Goal: Communication & Community: Answer question/provide support

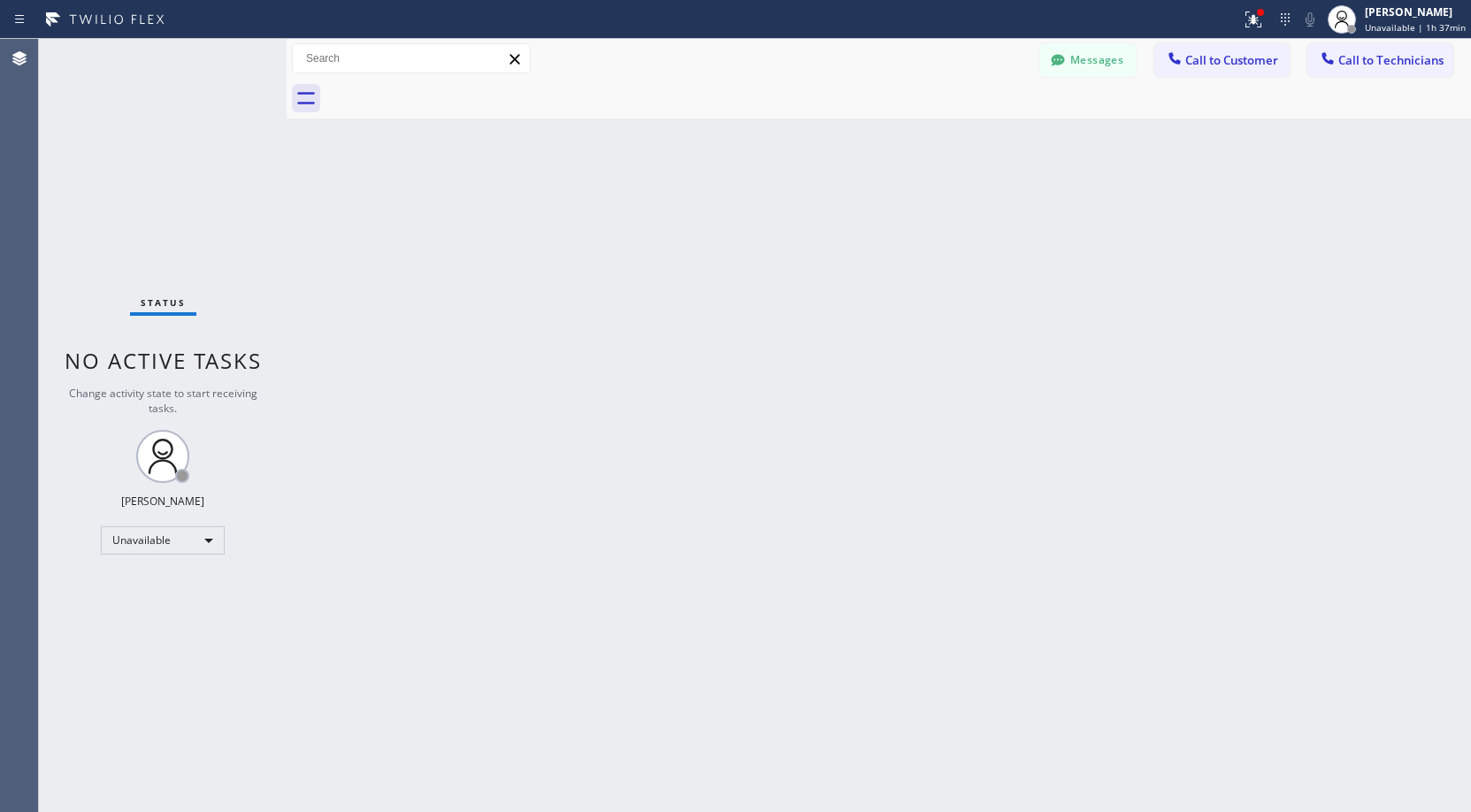
click at [158, 194] on div "Status No active tasks Change activity state to start receiving tasks. [PERSON_…" at bounding box center [163, 425] width 248 height 773
click at [199, 150] on div "Status No active tasks Change activity state to start receiving tasks. [PERSON_…" at bounding box center [163, 425] width 248 height 773
click at [154, 177] on div "Status No active tasks Change activity state to start receiving tasks. [PERSON_…" at bounding box center [163, 425] width 248 height 773
drag, startPoint x: 149, startPoint y: 200, endPoint x: 110, endPoint y: 555, distance: 357.1
click at [149, 207] on div "Status No active tasks Change activity state to start receiving tasks. [PERSON_…" at bounding box center [163, 425] width 248 height 773
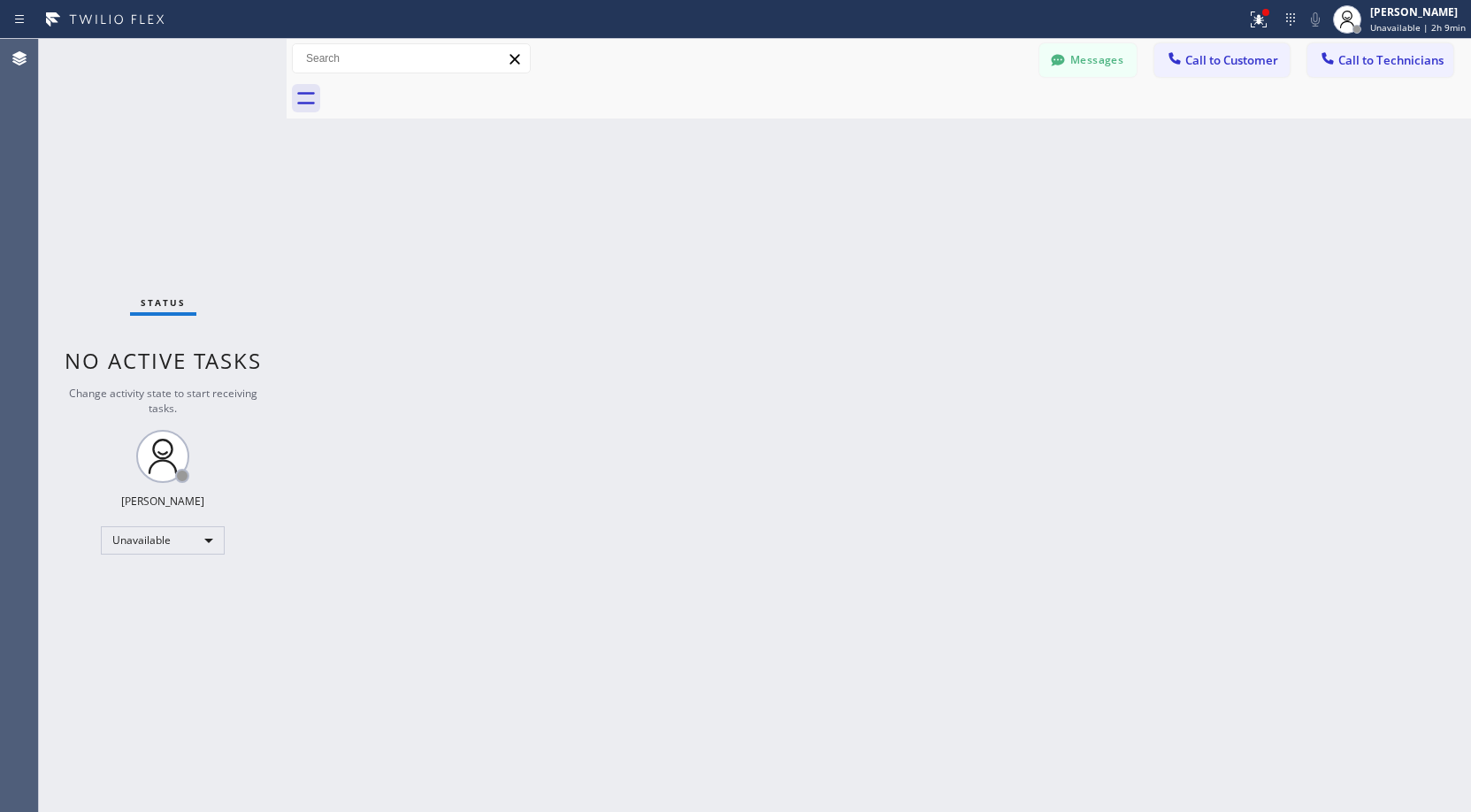
click at [209, 128] on div "Status No active tasks Change activity state to start receiving tasks. [PERSON_…" at bounding box center [163, 425] width 248 height 773
click at [147, 146] on div "Status No active tasks Change activity state to start receiving tasks. [PERSON_…" at bounding box center [163, 425] width 248 height 773
drag, startPoint x: 196, startPoint y: 156, endPoint x: 115, endPoint y: 459, distance: 313.6
click at [196, 164] on div "Status No active tasks Change activity state to start receiving tasks. [PERSON_…" at bounding box center [163, 425] width 248 height 773
drag, startPoint x: 187, startPoint y: 167, endPoint x: 124, endPoint y: 528, distance: 366.5
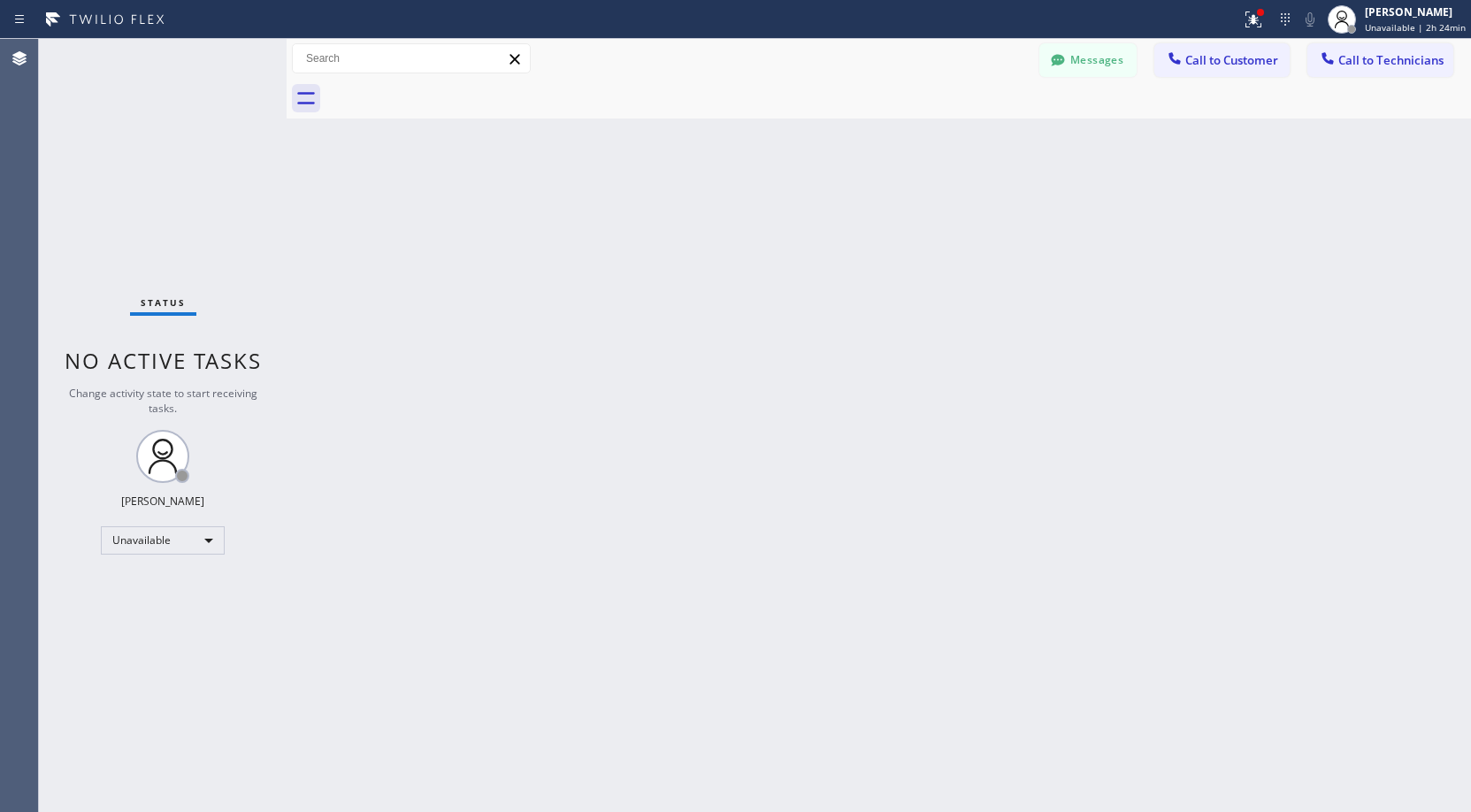
click at [187, 175] on div "Status No active tasks Change activity state to start receiving tasks. [PERSON_…" at bounding box center [163, 425] width 248 height 773
click at [144, 536] on div "Unavailable" at bounding box center [163, 540] width 124 height 28
click at [140, 628] on li "Break" at bounding box center [162, 631] width 120 height 21
click at [127, 545] on div "Break" at bounding box center [163, 540] width 124 height 28
click at [165, 600] on li "Unavailable" at bounding box center [162, 608] width 120 height 21
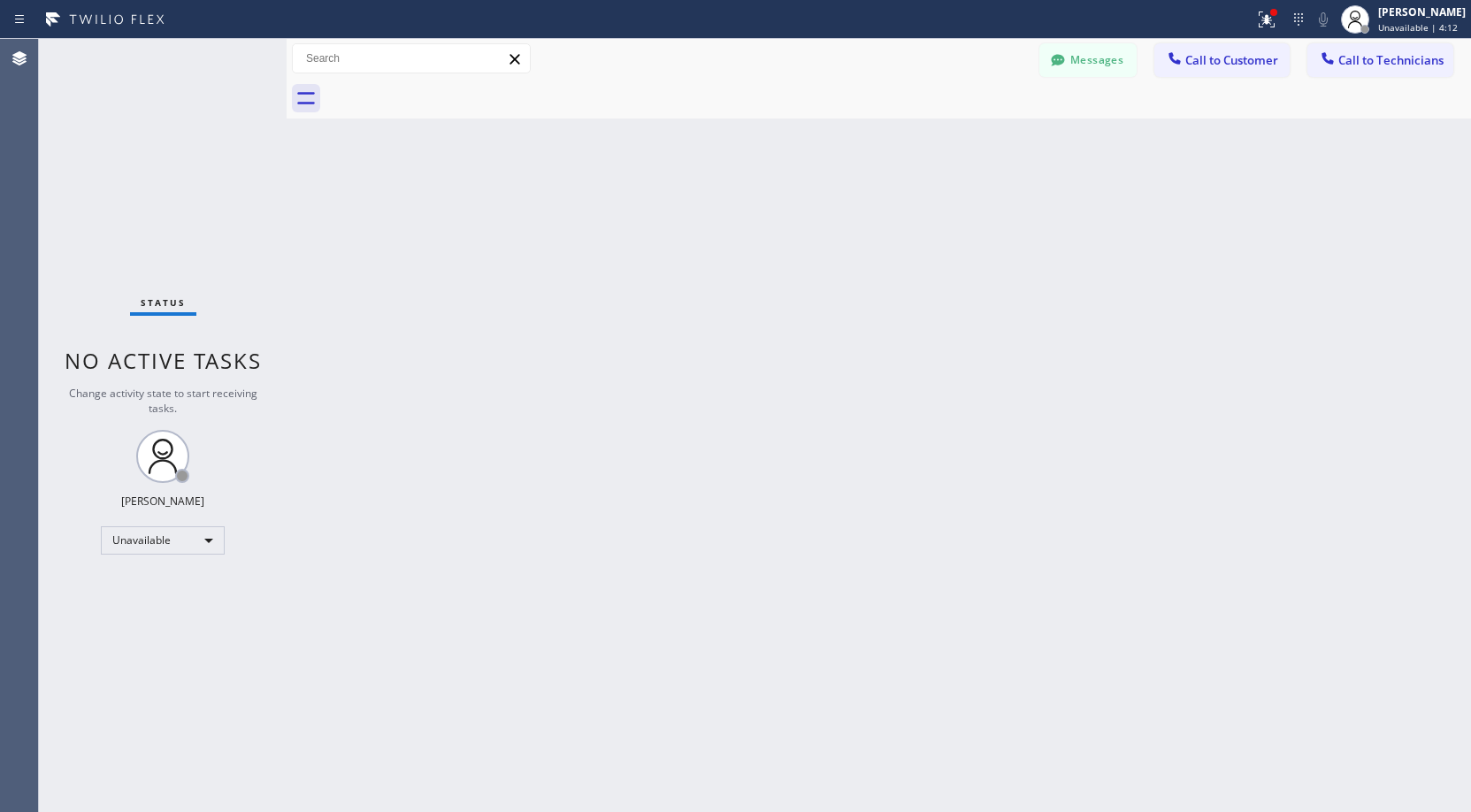
click at [158, 166] on div "Status No active tasks Change activity state to start receiving tasks. [PERSON_…" at bounding box center [163, 425] width 248 height 773
drag, startPoint x: 143, startPoint y: 165, endPoint x: 179, endPoint y: 174, distance: 37.1
click at [155, 168] on div "Status No active tasks Change activity state to start receiving tasks. [PERSON_…" at bounding box center [163, 425] width 248 height 773
click at [143, 172] on div "Status No active tasks Change activity state to start receiving tasks. [PERSON_…" at bounding box center [163, 425] width 248 height 773
drag, startPoint x: 189, startPoint y: 129, endPoint x: 927, endPoint y: 132, distance: 738.0
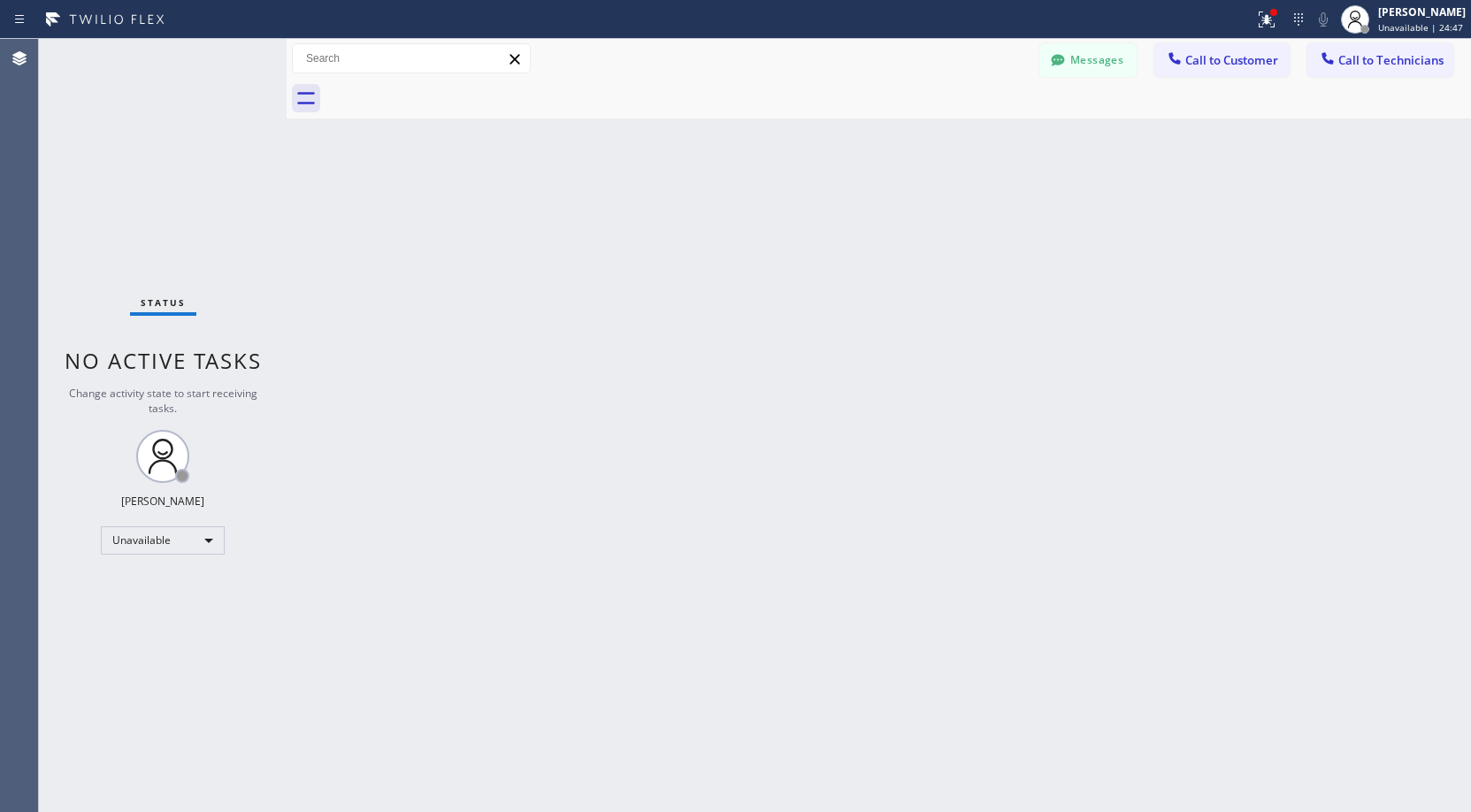
click at [194, 131] on div "Status No active tasks Change activity state to start receiving tasks. [PERSON_…" at bounding box center [163, 425] width 248 height 773
click at [1381, 63] on span "Call to Technicians" at bounding box center [1391, 60] width 105 height 16
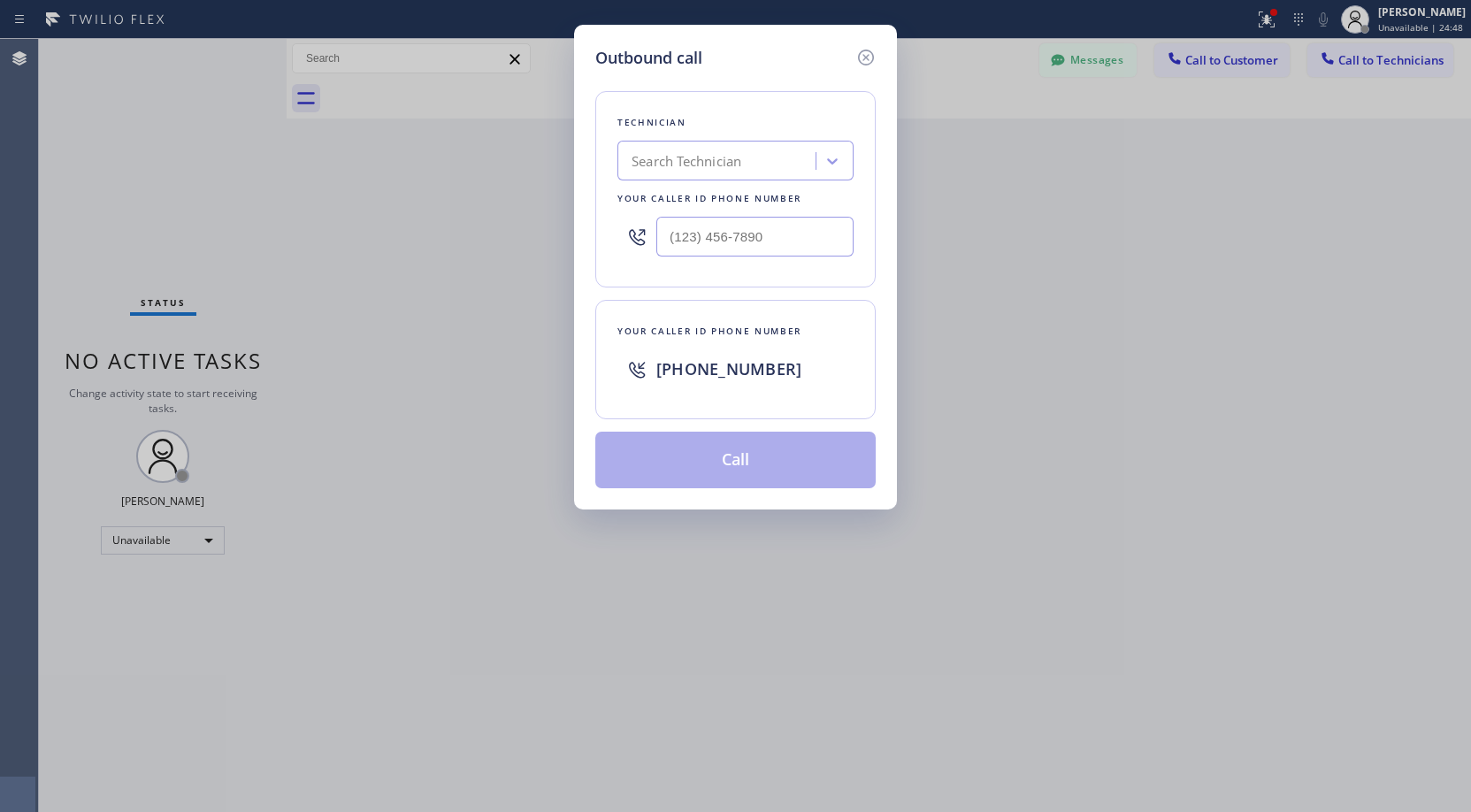
click at [726, 147] on div "Search Technician" at bounding box center [719, 161] width 193 height 31
type input "sf [PERSON_NAME]"
click at [687, 196] on div "[PERSON_NAME]" at bounding box center [736, 198] width 236 height 32
type input "[PHONE_NUMBER]"
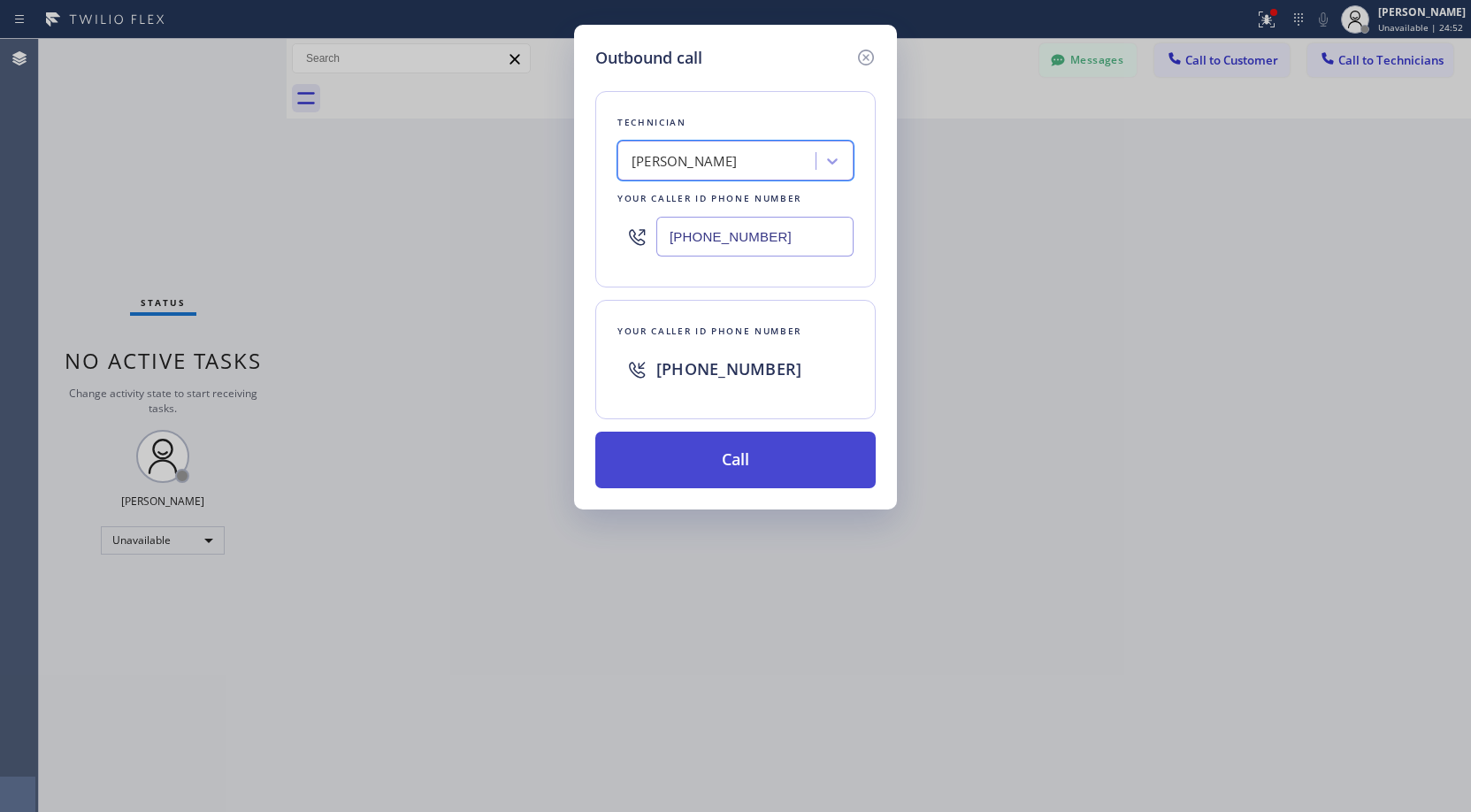
click at [713, 459] on button "Call" at bounding box center [736, 459] width 281 height 57
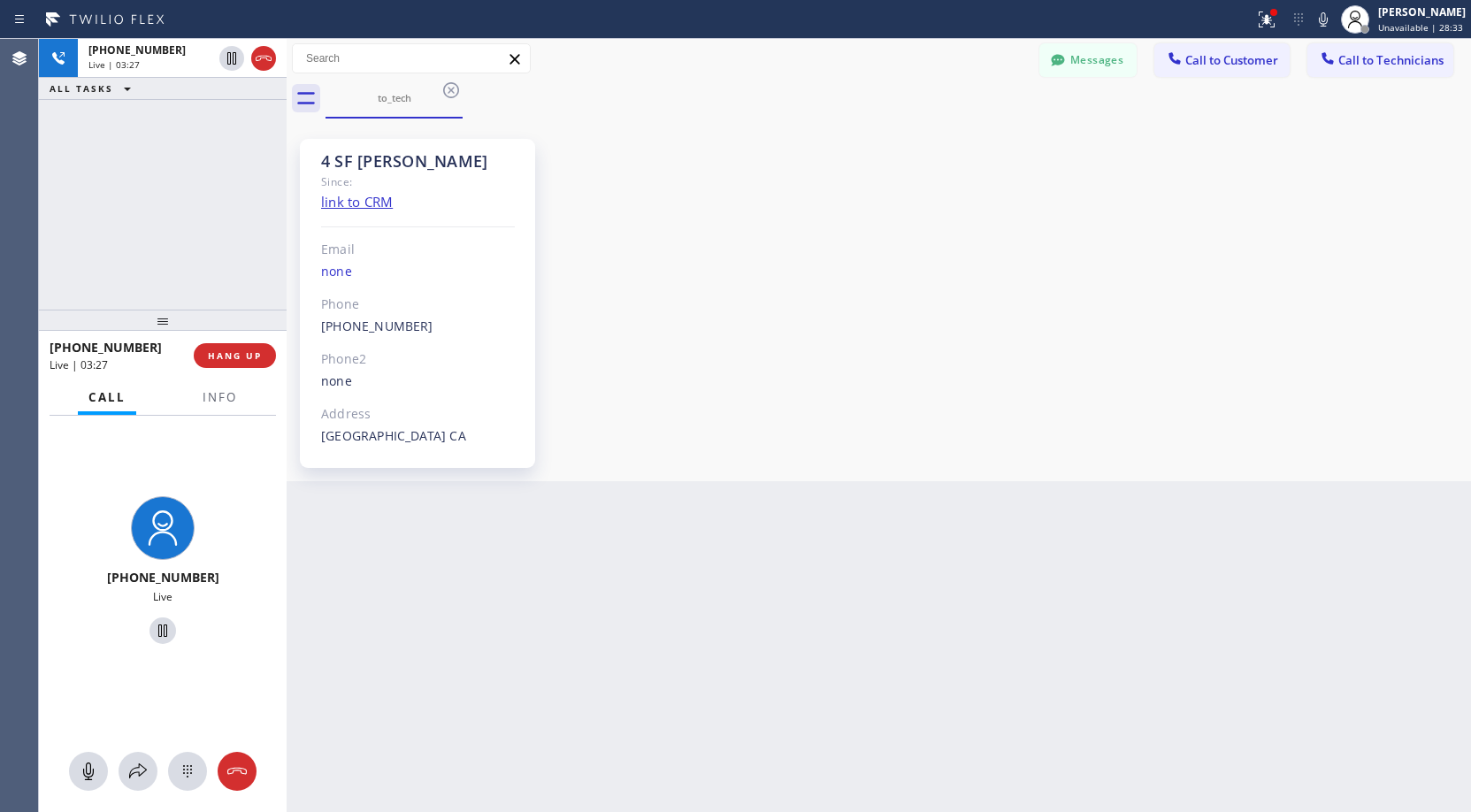
click at [185, 232] on div "[PHONE_NUMBER] Live | 03:27 ALL TASKS ALL TASKS ACTIVE TASKS TASKS IN WRAP UP" at bounding box center [163, 174] width 248 height 271
click at [236, 351] on span "HANG UP" at bounding box center [235, 356] width 54 height 12
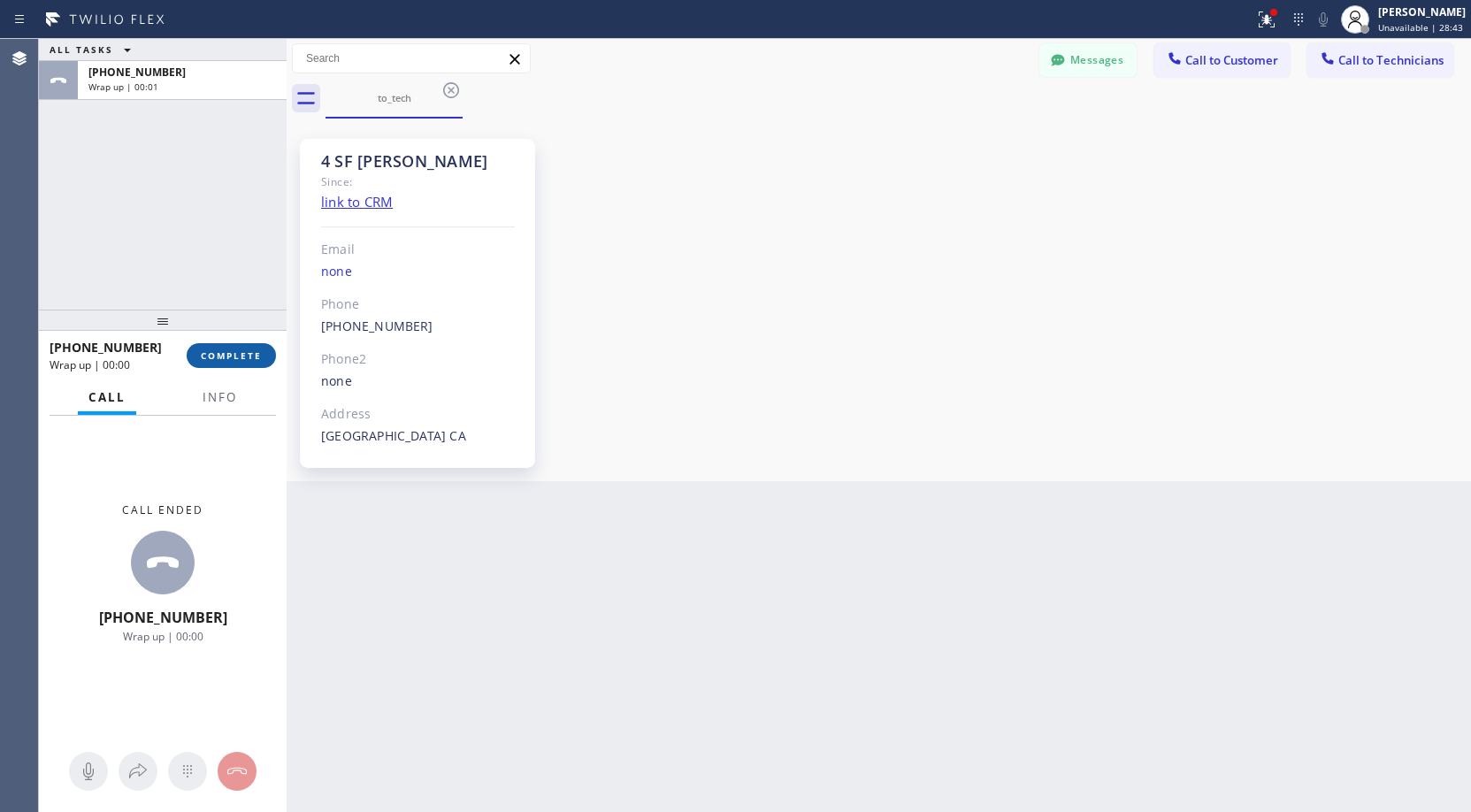
click at [236, 351] on span "COMPLETE" at bounding box center [231, 356] width 61 height 12
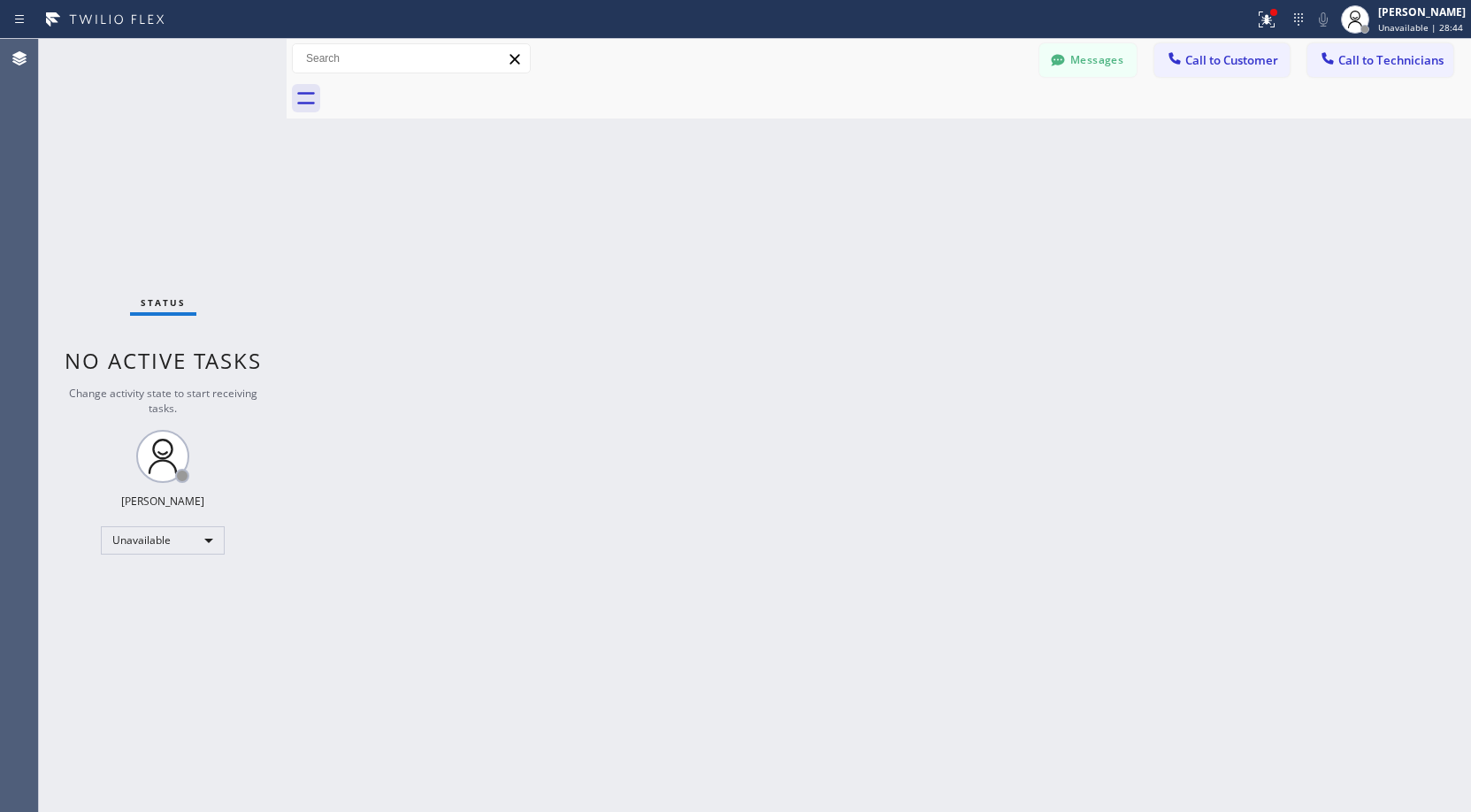
click at [128, 166] on div "Status No active tasks Change activity state to start receiving tasks. [PERSON_…" at bounding box center [163, 425] width 248 height 773
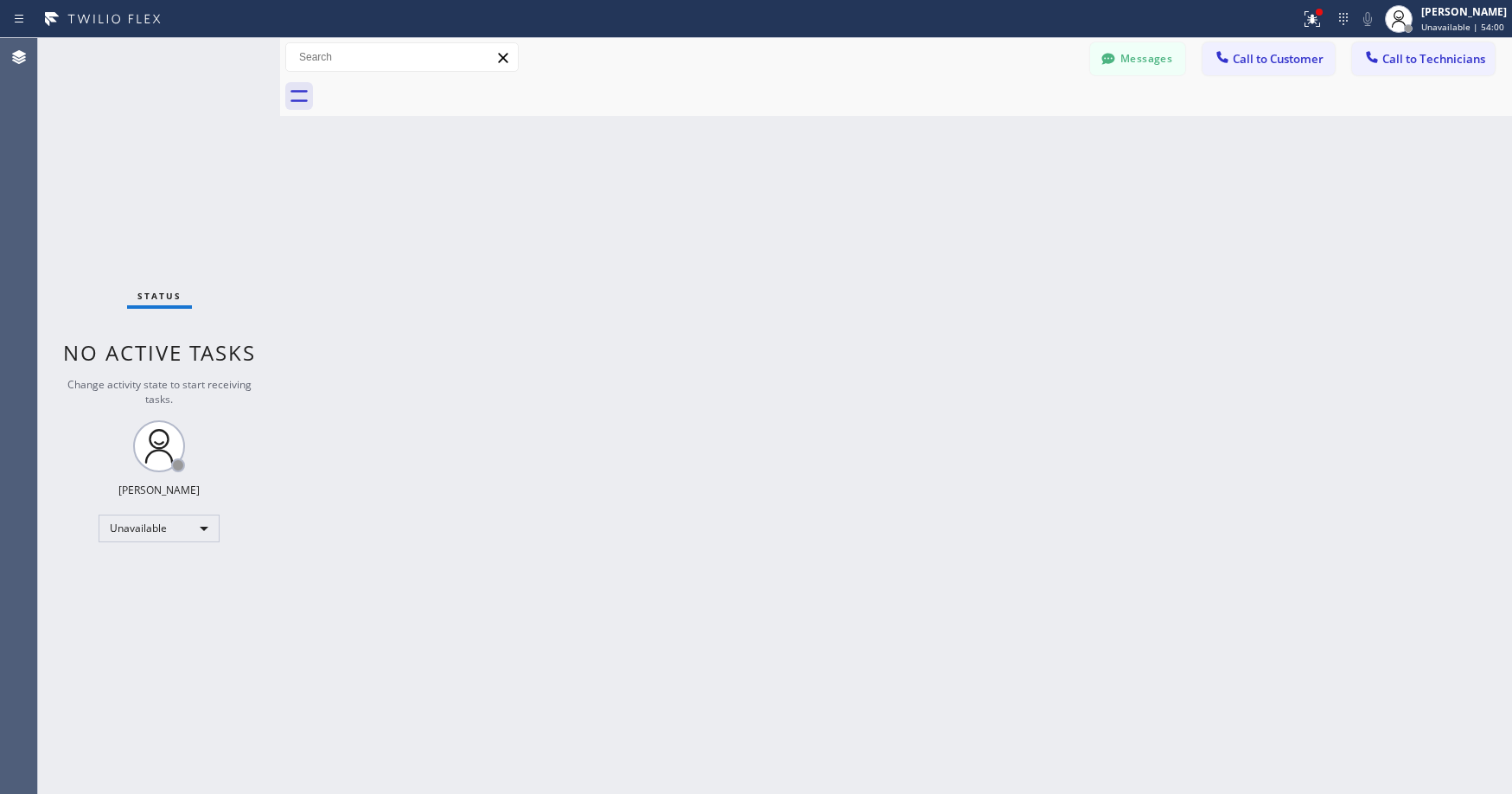
click at [109, 117] on div "Status No active tasks Change activity state to start receiving tasks. [PERSON_…" at bounding box center [159, 416] width 242 height 756
click at [124, 175] on div "Status No active tasks Change activity state to start receiving tasks. [PERSON_…" at bounding box center [159, 416] width 242 height 756
click at [134, 108] on div "Status No active tasks Change activity state to start receiving tasks. [PERSON_…" at bounding box center [159, 416] width 242 height 756
click at [162, 181] on div "Status No active tasks Change activity state to start receiving tasks. [PERSON_…" at bounding box center [159, 416] width 242 height 756
click at [155, 138] on div "Status No active tasks Change activity state to start receiving tasks. [PERSON_…" at bounding box center [159, 416] width 242 height 756
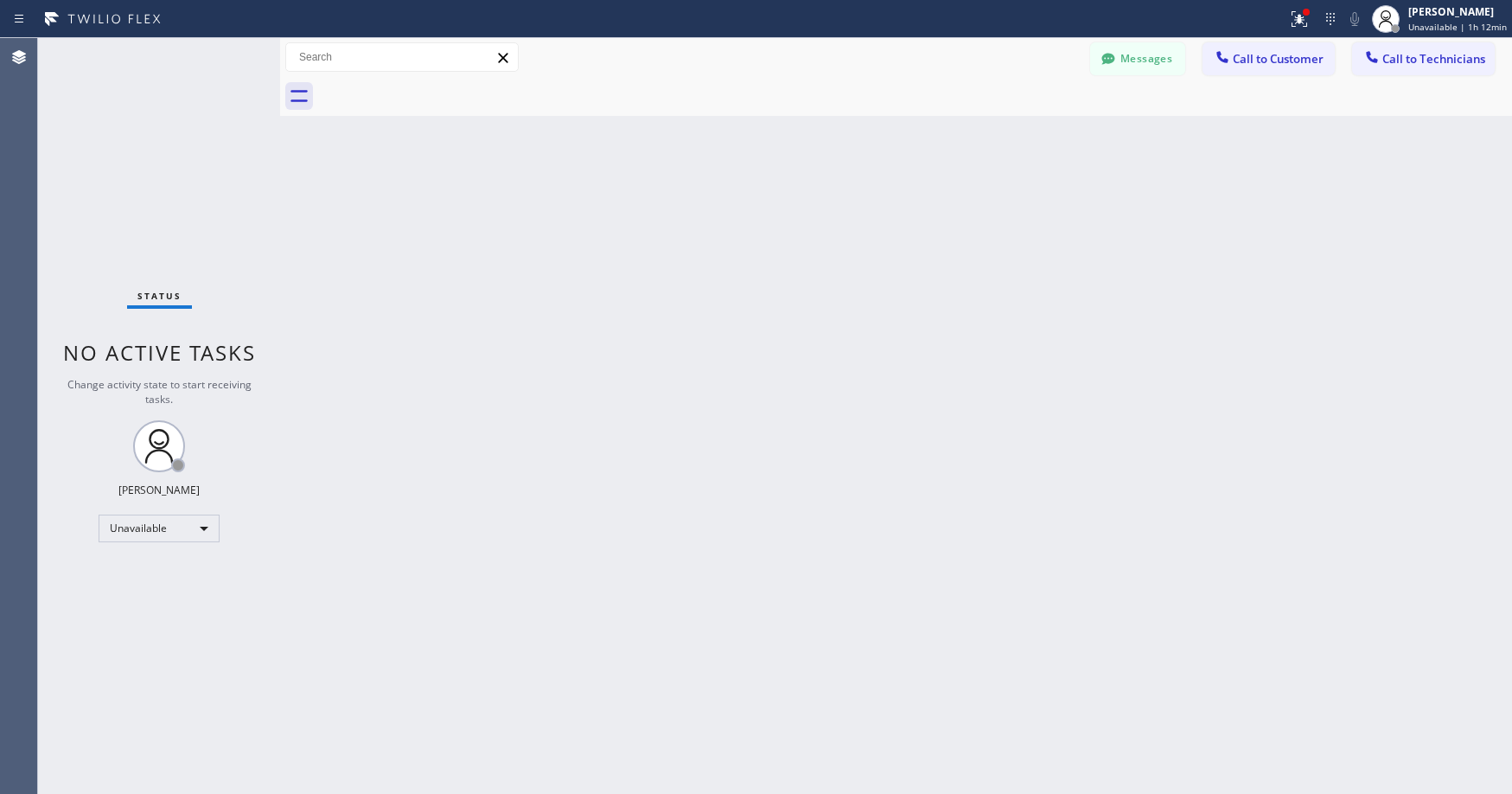
drag, startPoint x: 164, startPoint y: 206, endPoint x: 85, endPoint y: 459, distance: 265.0
click at [164, 210] on div "Status No active tasks Change activity state to start receiving tasks. [PERSON_…" at bounding box center [159, 416] width 242 height 756
drag, startPoint x: 148, startPoint y: 140, endPoint x: 248, endPoint y: 148, distance: 100.3
click at [150, 141] on div "Status No active tasks Change activity state to start receiving tasks. [PERSON_…" at bounding box center [159, 416] width 242 height 756
click at [1135, 53] on button "Messages" at bounding box center [1136, 59] width 95 height 33
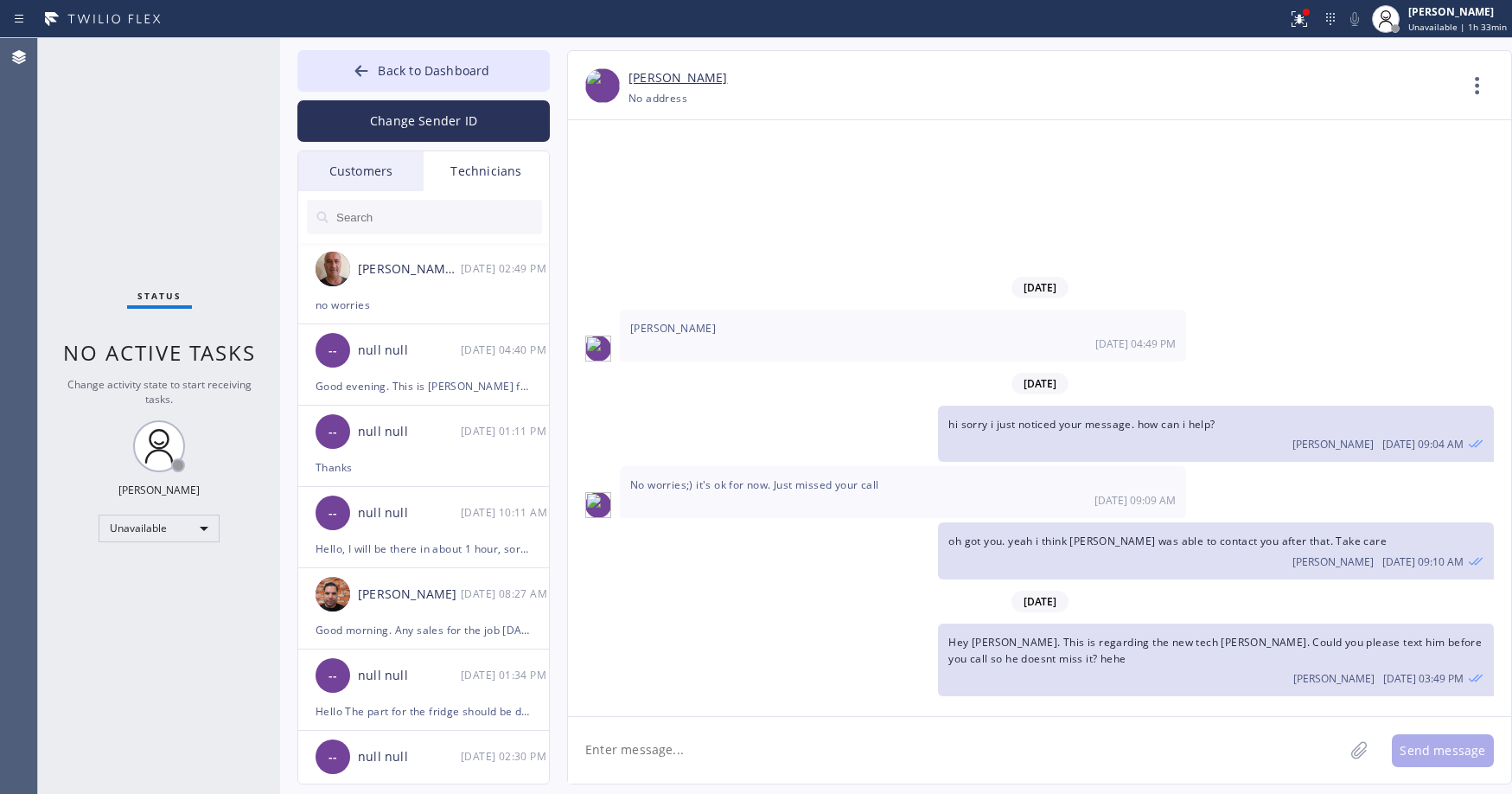
click at [353, 161] on div "Customers" at bounding box center [360, 171] width 125 height 40
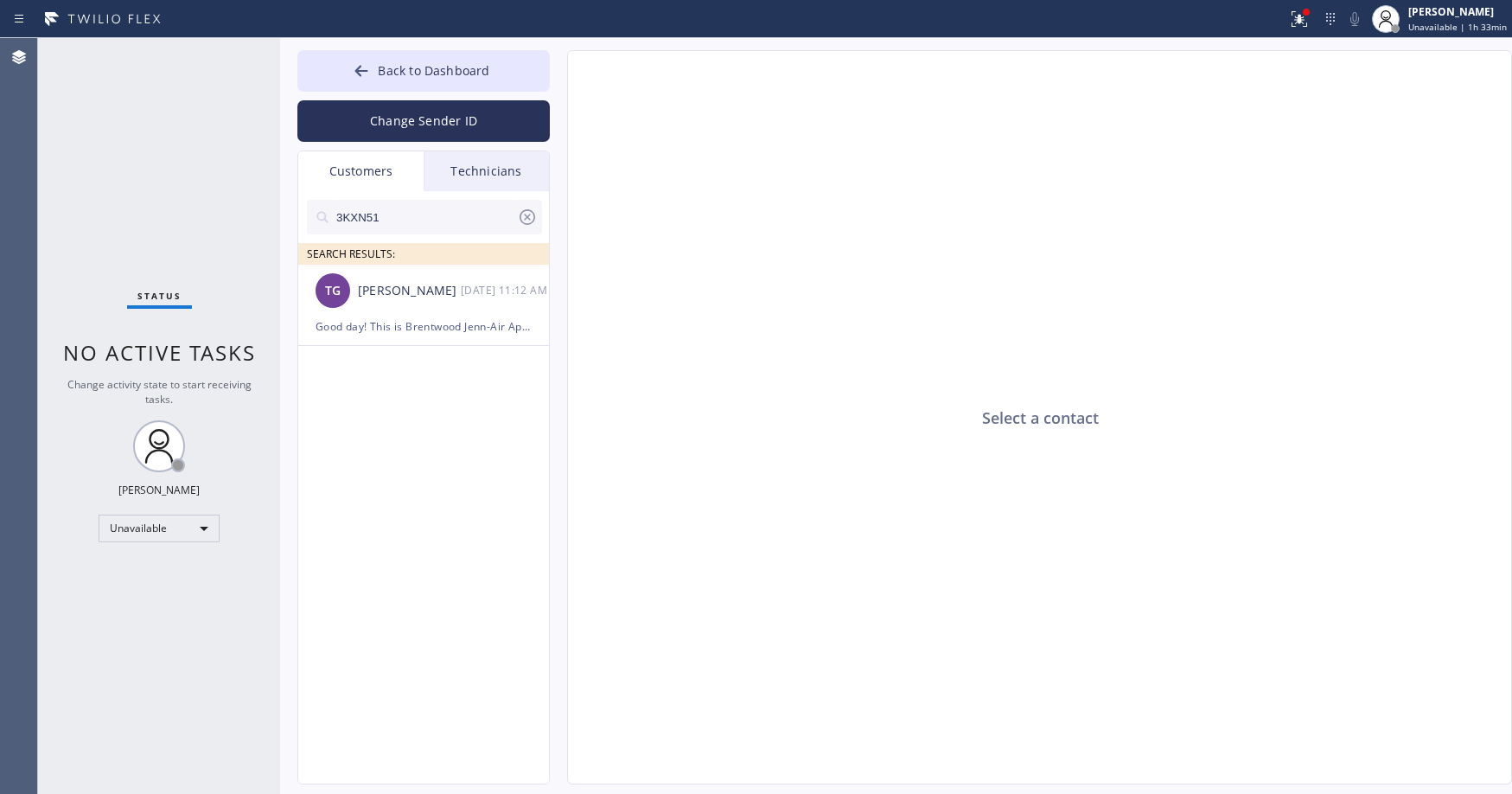
click at [401, 220] on input "3KXN51" at bounding box center [426, 217] width 183 height 34
click at [425, 290] on div "[PERSON_NAME]" at bounding box center [409, 291] width 102 height 20
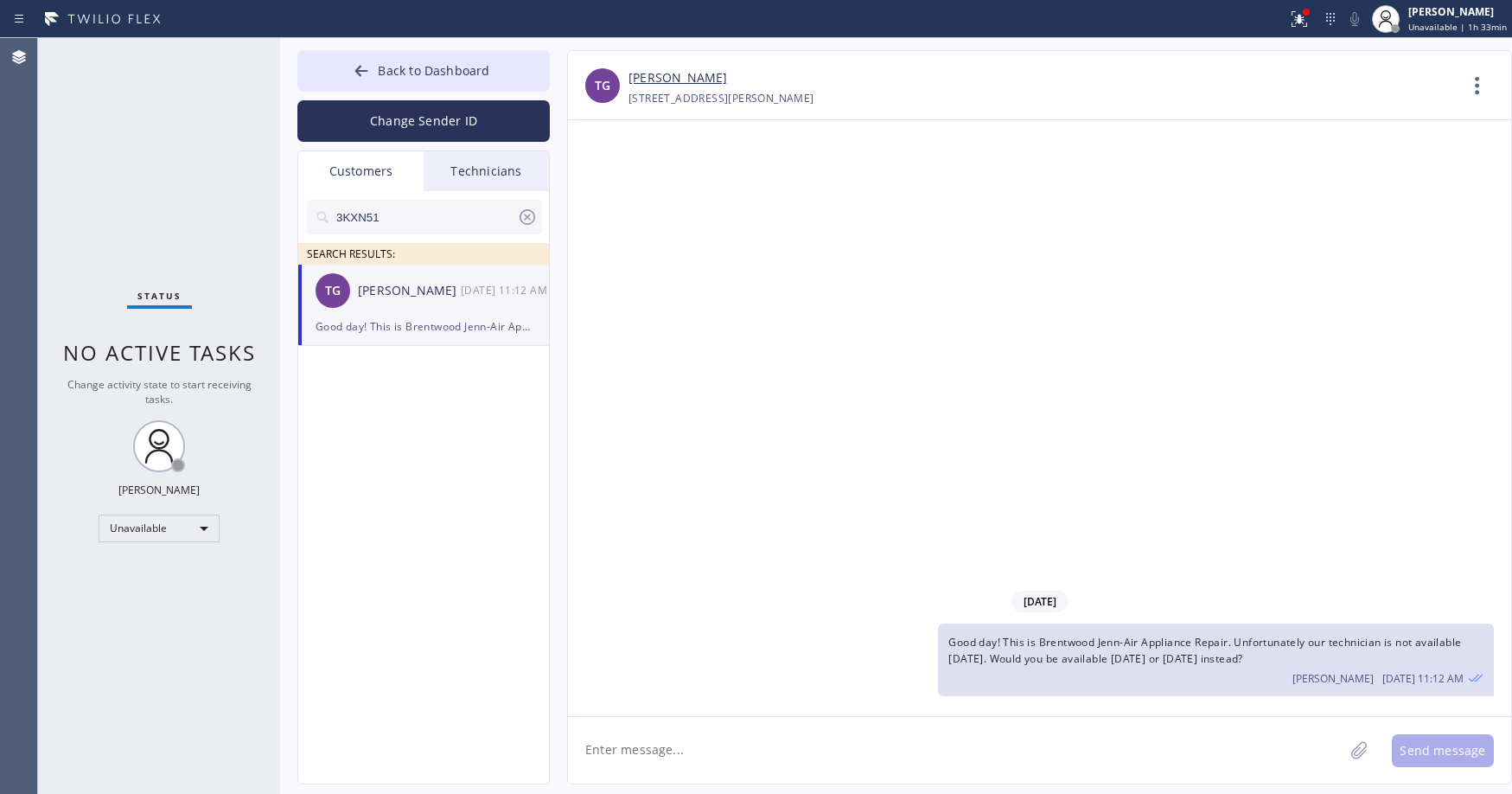
click at [524, 215] on icon at bounding box center [527, 217] width 16 height 16
click at [357, 220] on input "text" at bounding box center [438, 217] width 207 height 34
paste input "FRXH26"
type input "FRXH26"
click at [461, 321] on li "MV [PERSON_NAME] --:--" at bounding box center [424, 305] width 253 height 81
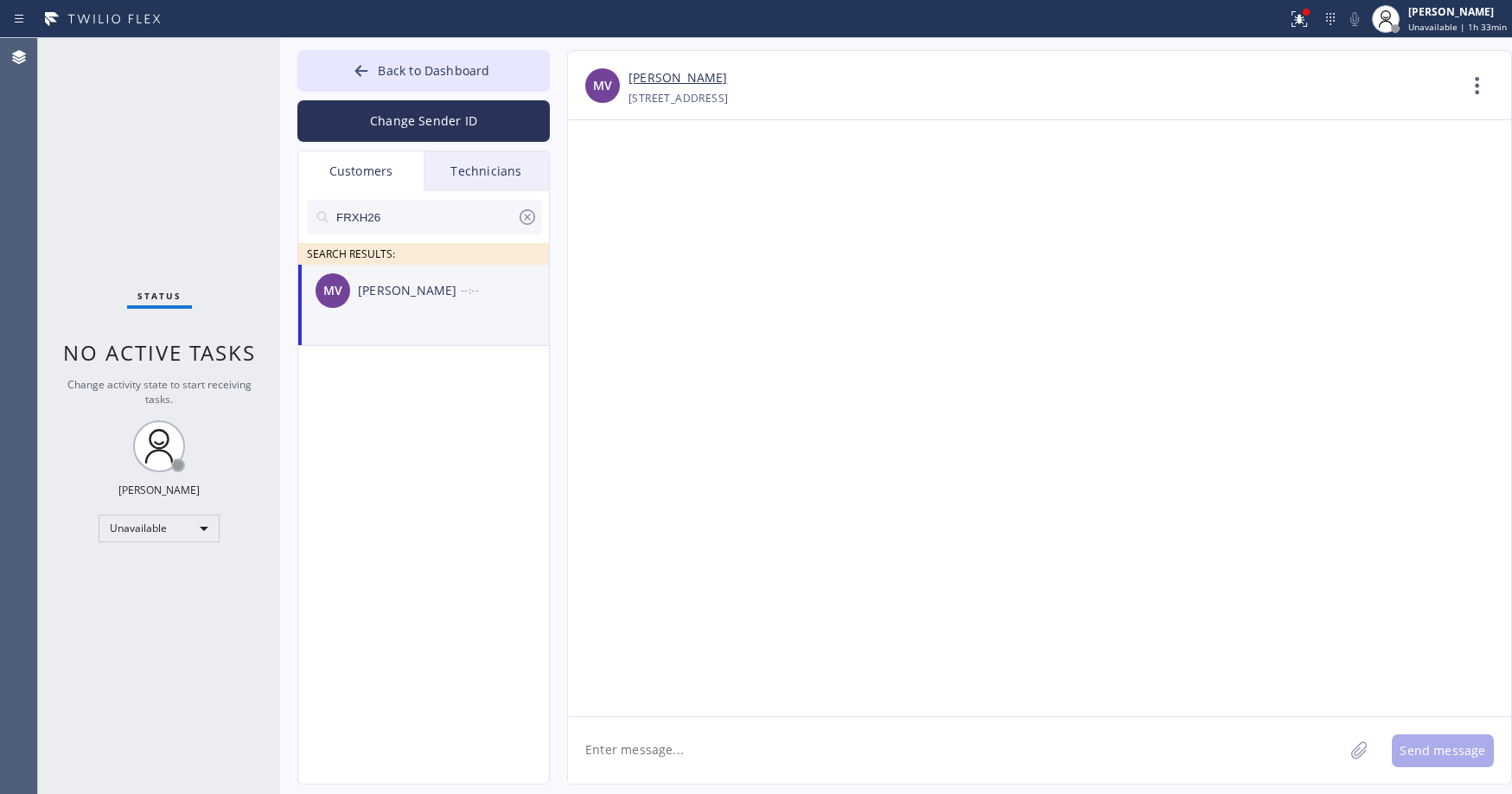
click at [479, 464] on div "FRXH26 SEARCH RESULTS: MV [PERSON_NAME] --:--" at bounding box center [424, 507] width 253 height 632
click at [665, 755] on textarea at bounding box center [956, 750] width 775 height 66
click at [665, 753] on textarea at bounding box center [956, 750] width 775 height 66
click at [627, 751] on textarea at bounding box center [956, 750] width 775 height 66
paste textarea "La [PERSON_NAME] Appliance Repair"
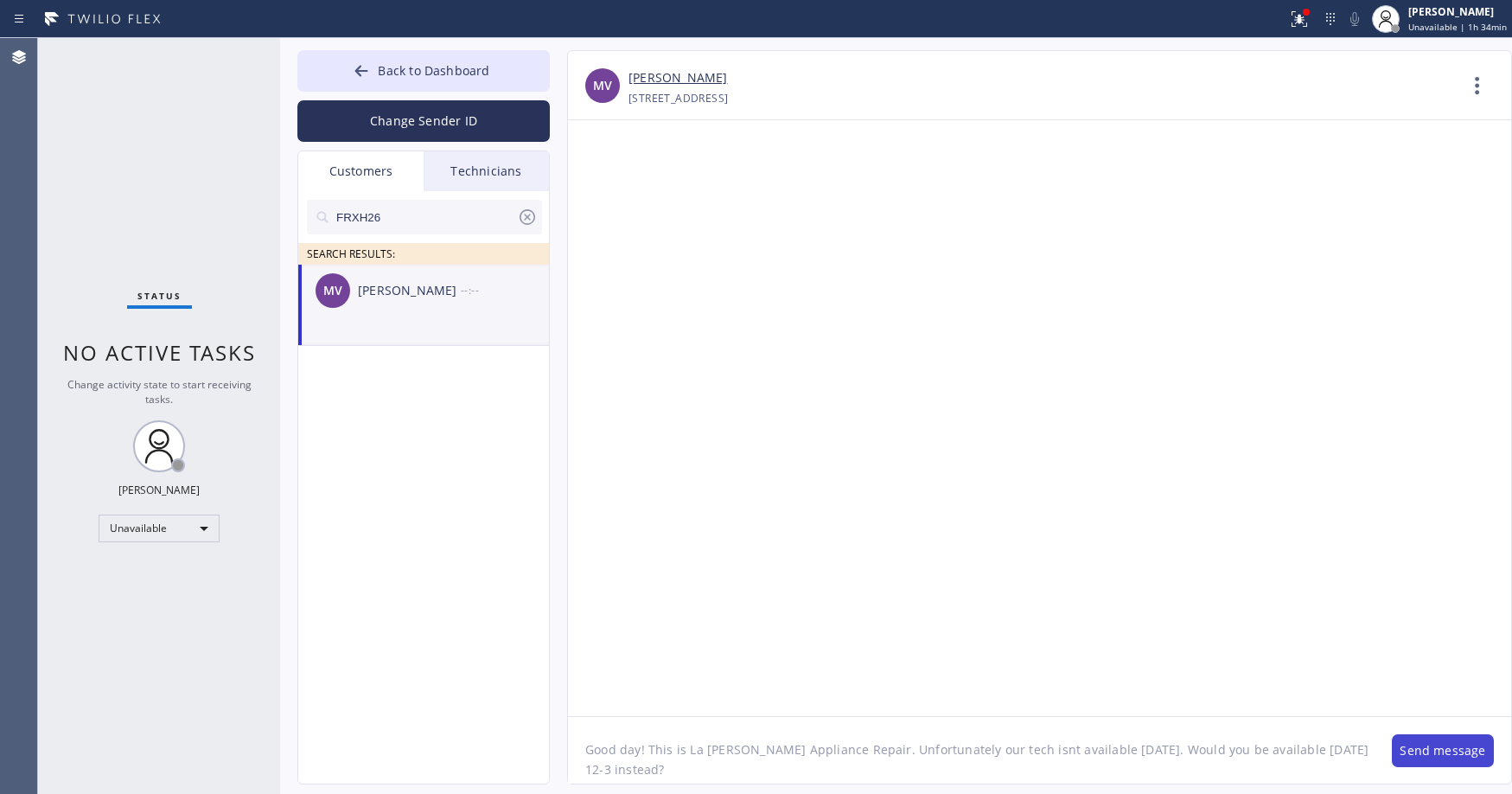
type textarea "Good day! This is La [PERSON_NAME] Appliance Repair. Unfortunately our tech isn…"
click at [1429, 747] on button "Send message" at bounding box center [1442, 751] width 102 height 33
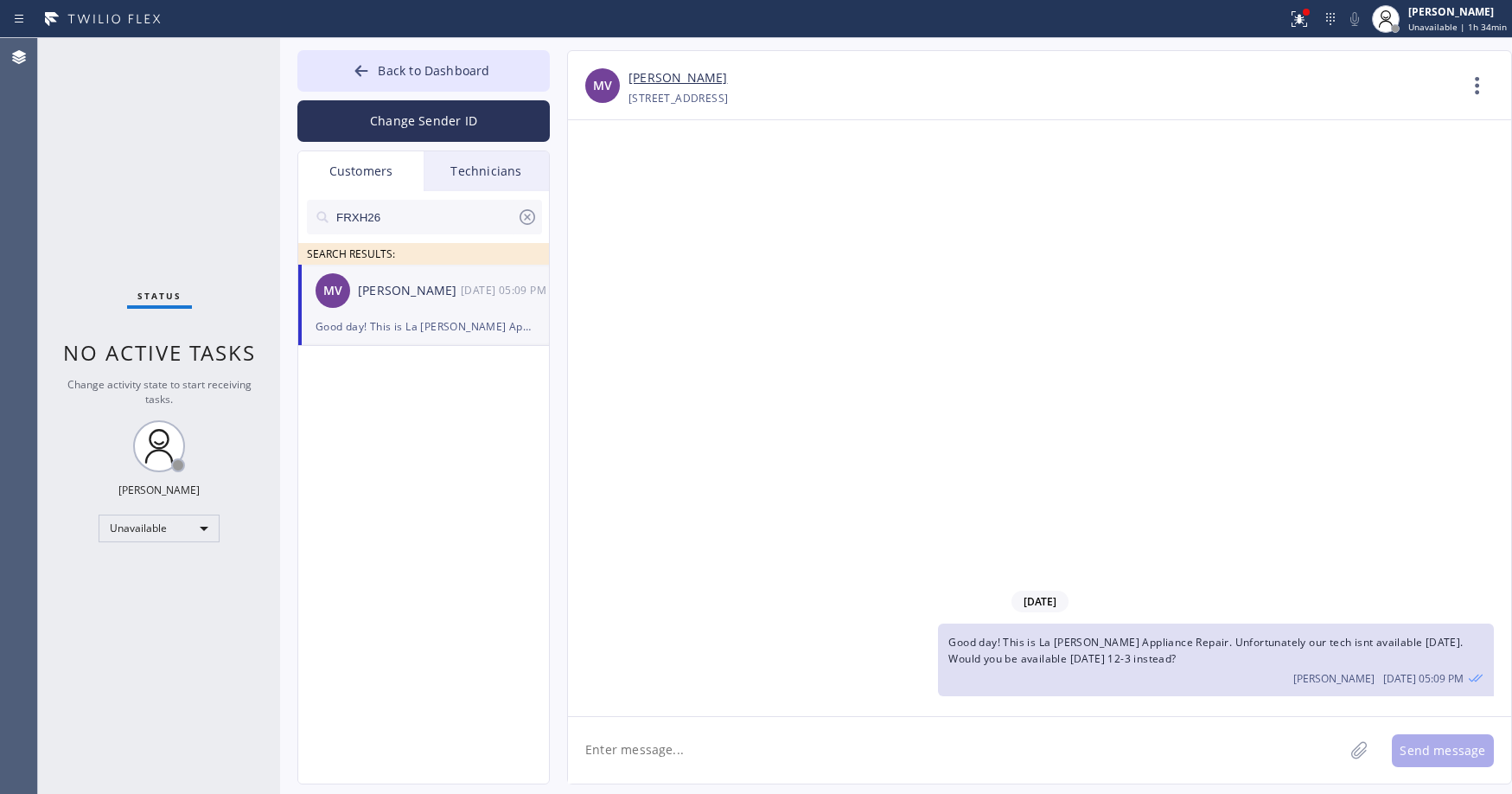
click at [524, 219] on icon at bounding box center [526, 217] width 20 height 21
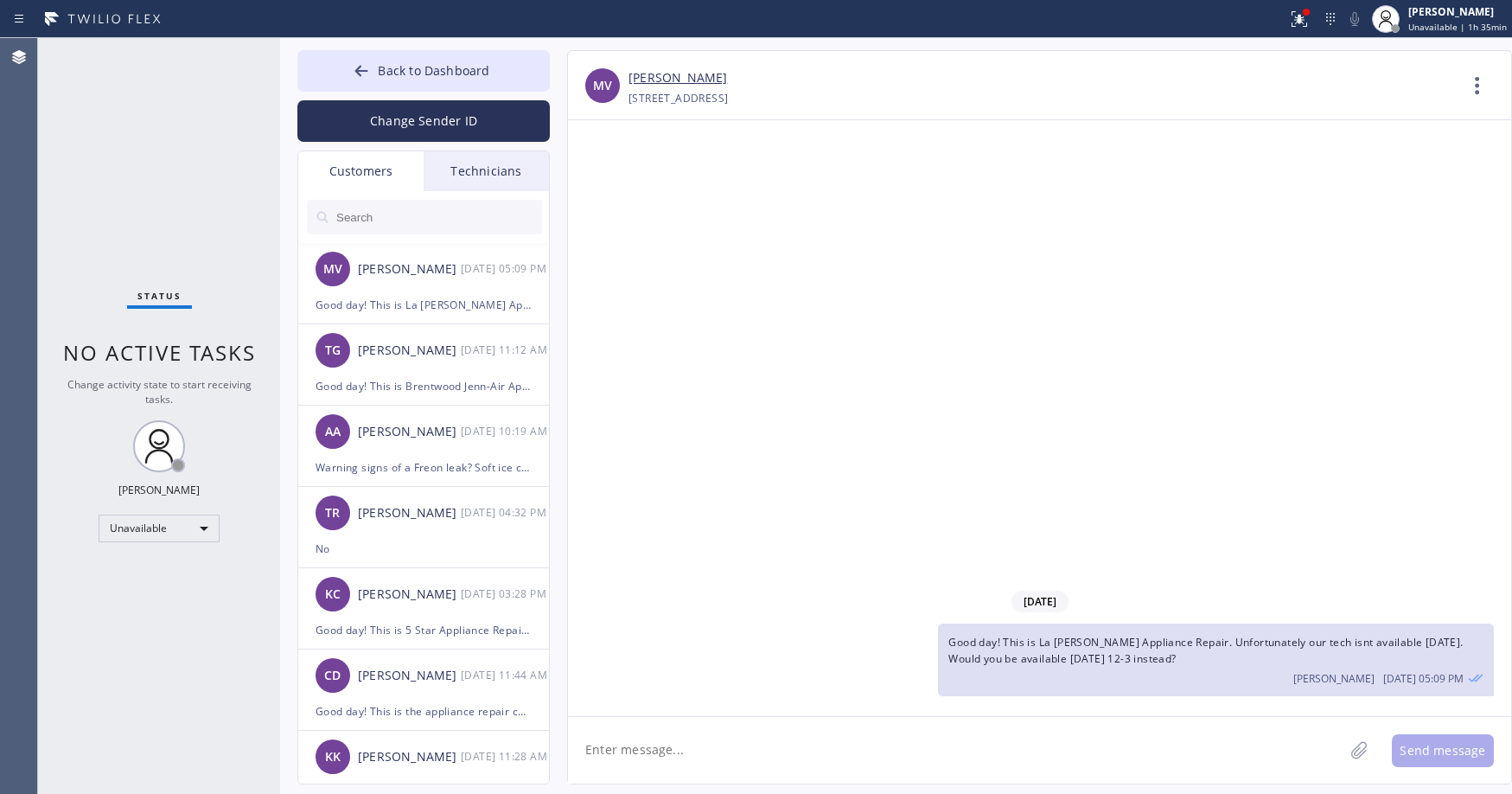
drag, startPoint x: 123, startPoint y: 144, endPoint x: 146, endPoint y: 248, distance: 106.5
click at [123, 147] on div "Status No active tasks Change activity state to start receiving tasks. [PERSON_…" at bounding box center [159, 416] width 242 height 756
click at [160, 530] on div "Unavailable" at bounding box center [159, 528] width 121 height 27
click at [160, 552] on li "Offline" at bounding box center [158, 552] width 117 height 21
click at [135, 191] on div "Status No active tasks Change activity state to start receiving tasks. [PERSON_…" at bounding box center [159, 416] width 242 height 756
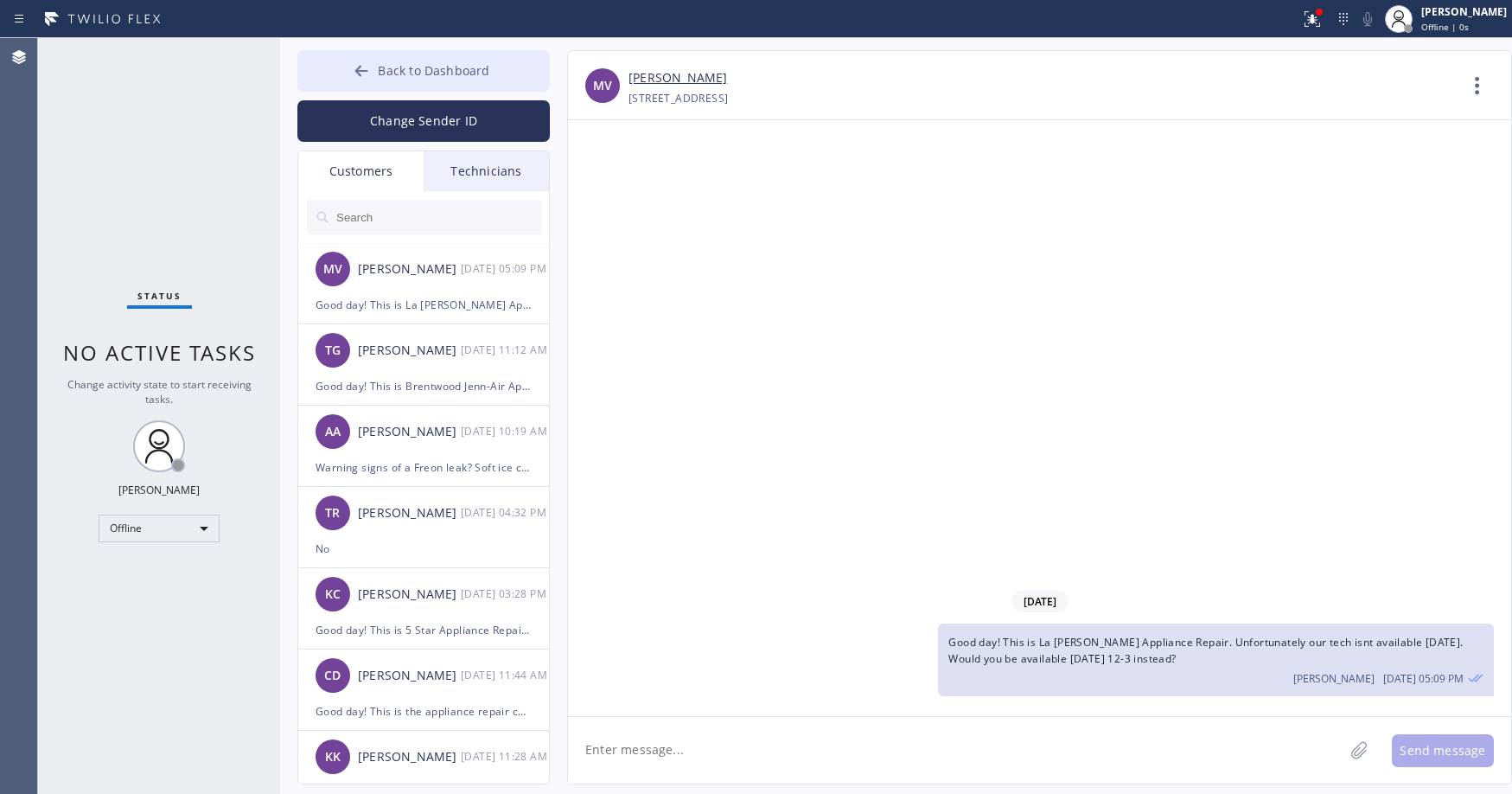
click at [430, 64] on span "Back to Dashboard" at bounding box center [433, 70] width 111 height 17
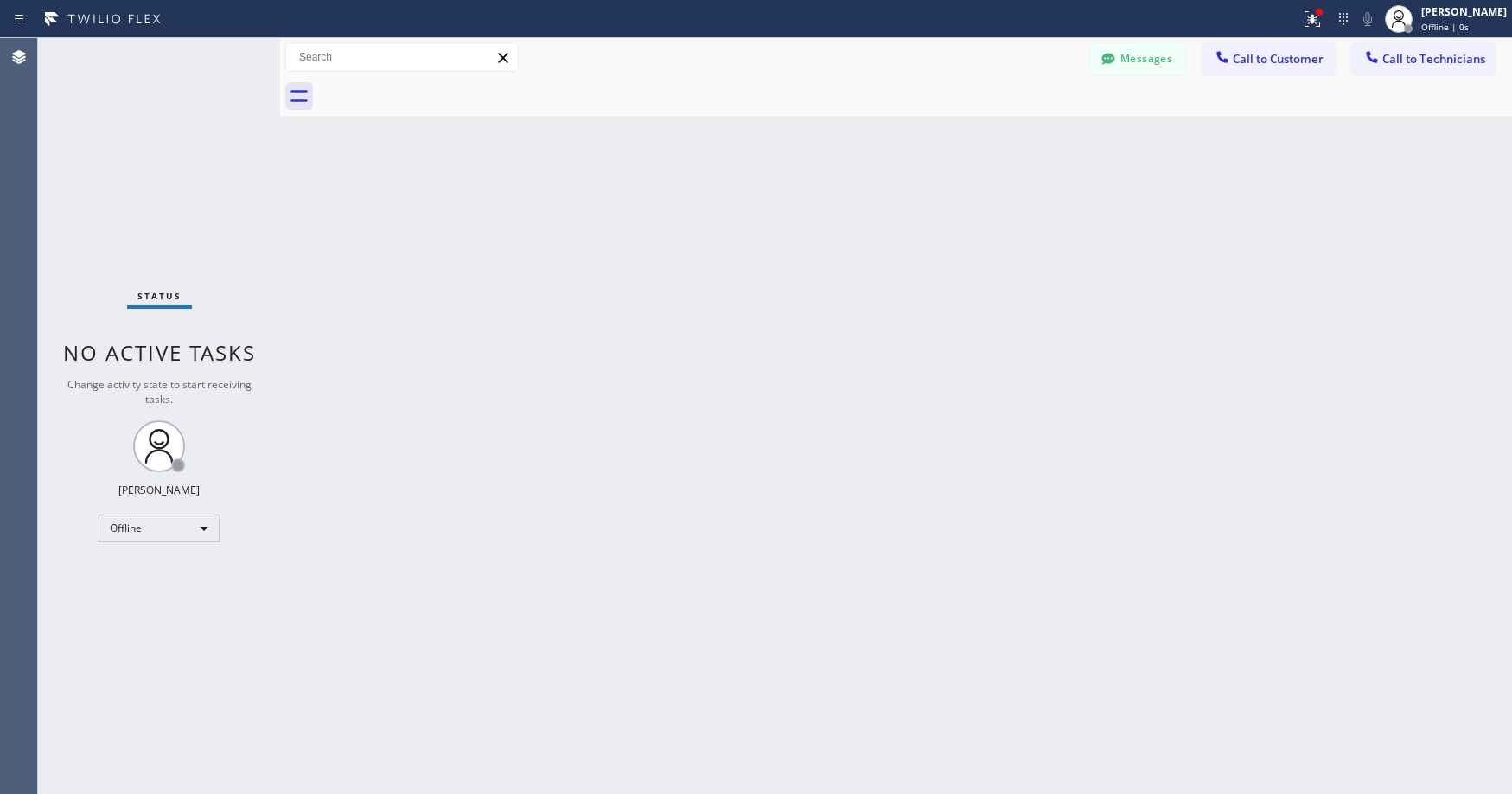
click at [211, 157] on div "Status No active tasks Change activity state to start receiving tasks. [PERSON_…" at bounding box center [159, 416] width 242 height 756
click at [1388, 59] on span "Call to Technicians" at bounding box center [1433, 59] width 102 height 16
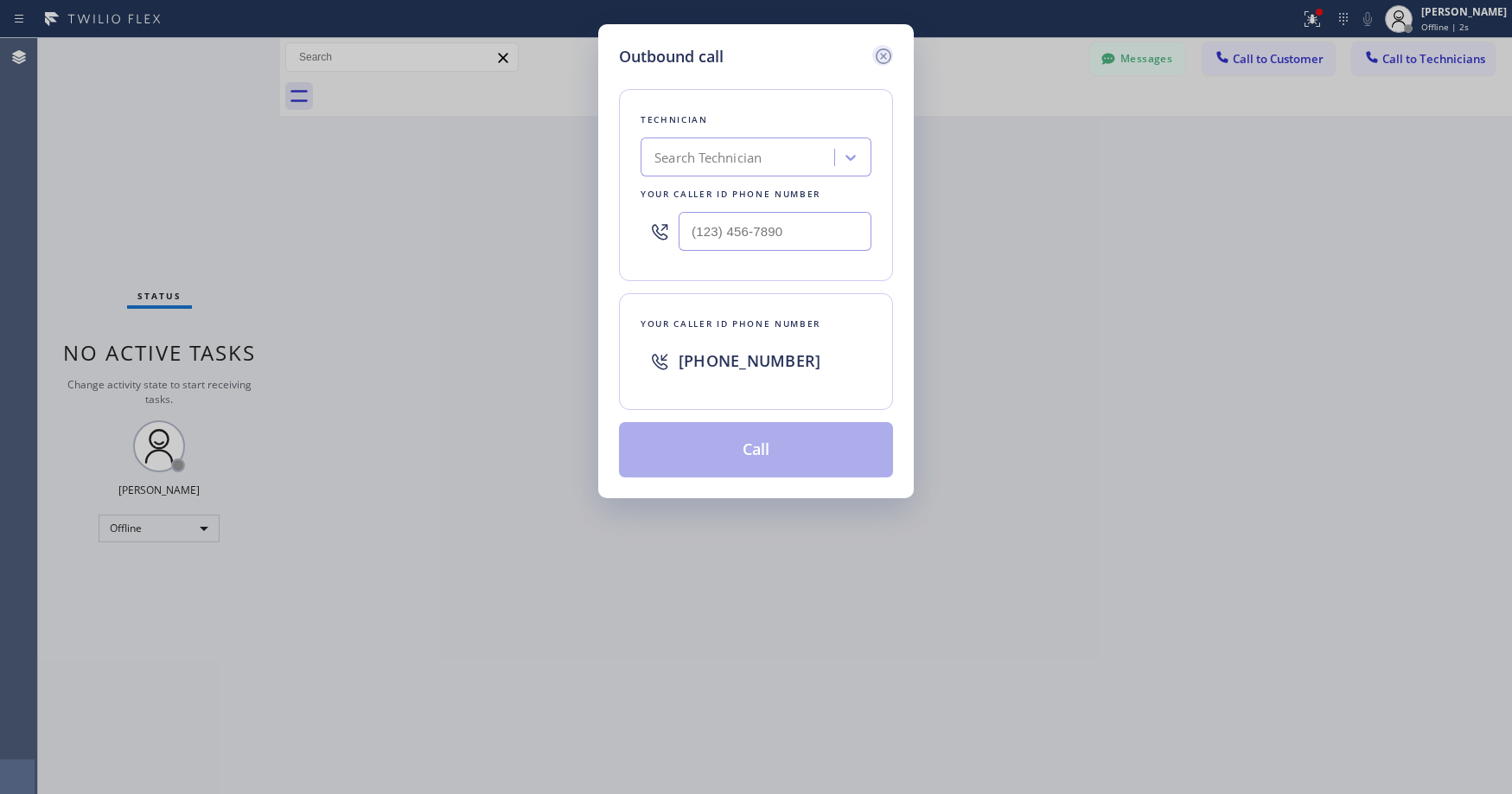
click at [877, 58] on icon at bounding box center [883, 57] width 16 height 16
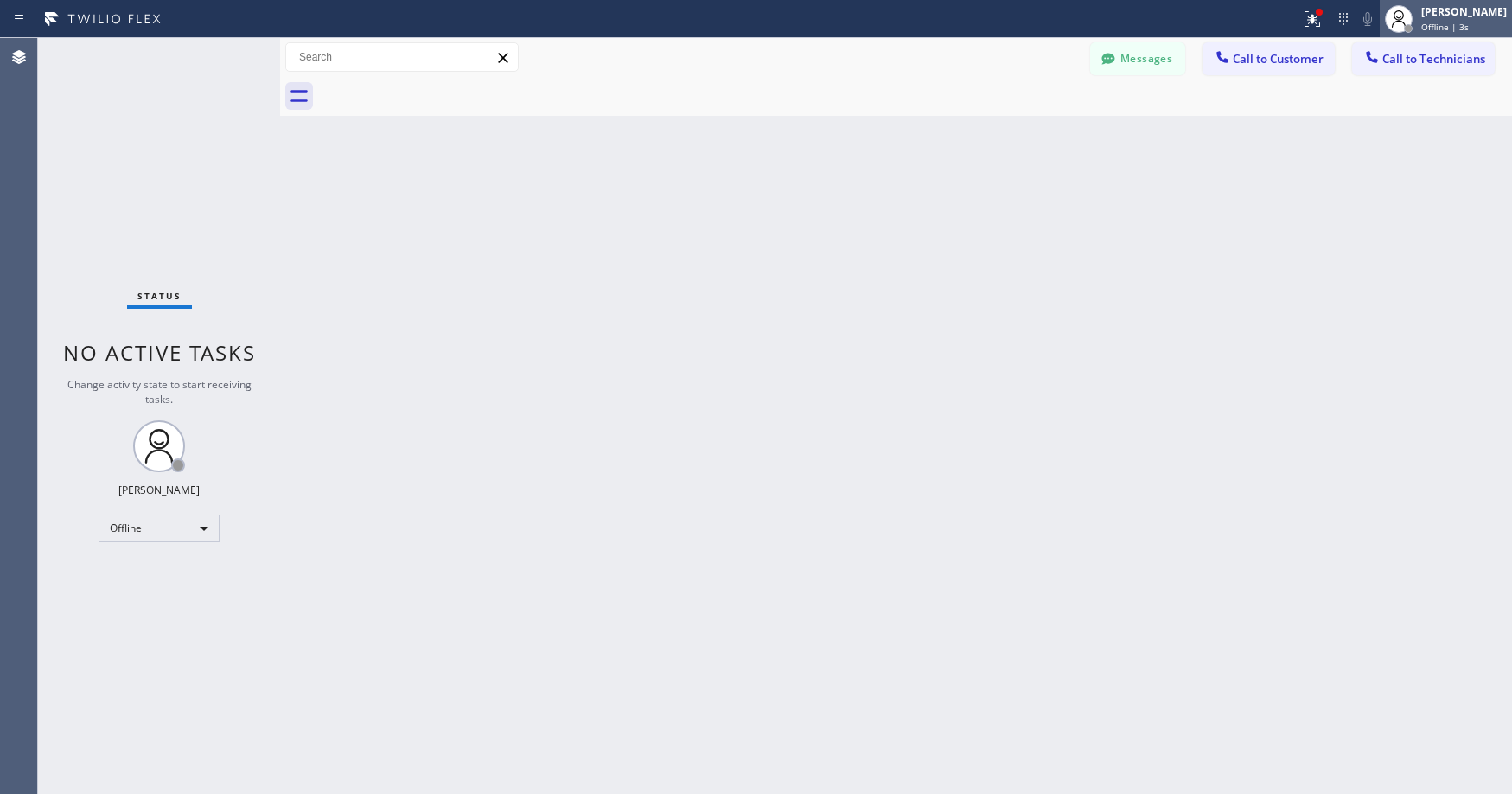
click at [1436, 22] on span "Offline | 3s" at bounding box center [1445, 26] width 48 height 12
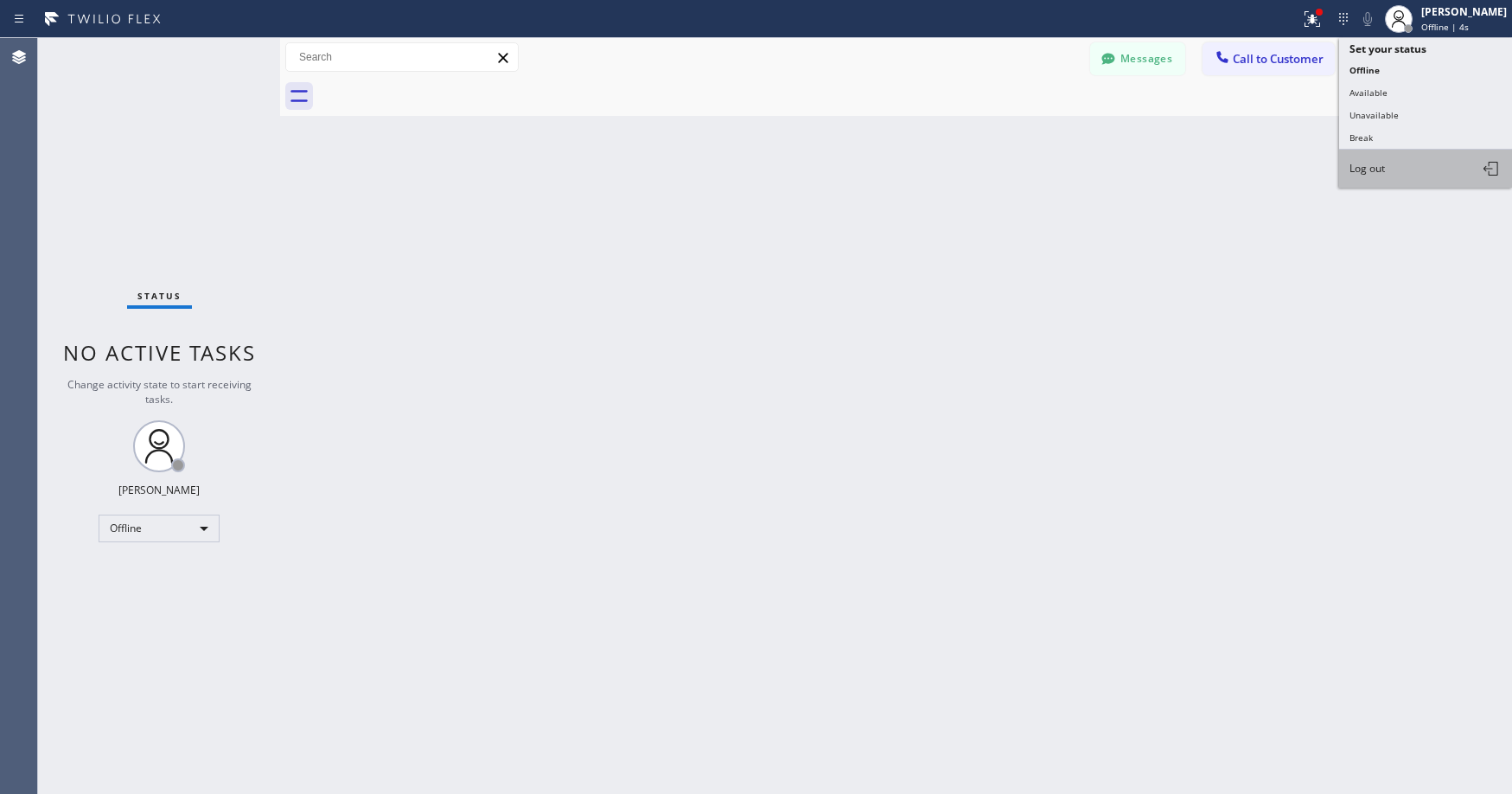
click at [1360, 178] on button "Log out" at bounding box center [1424, 168] width 173 height 38
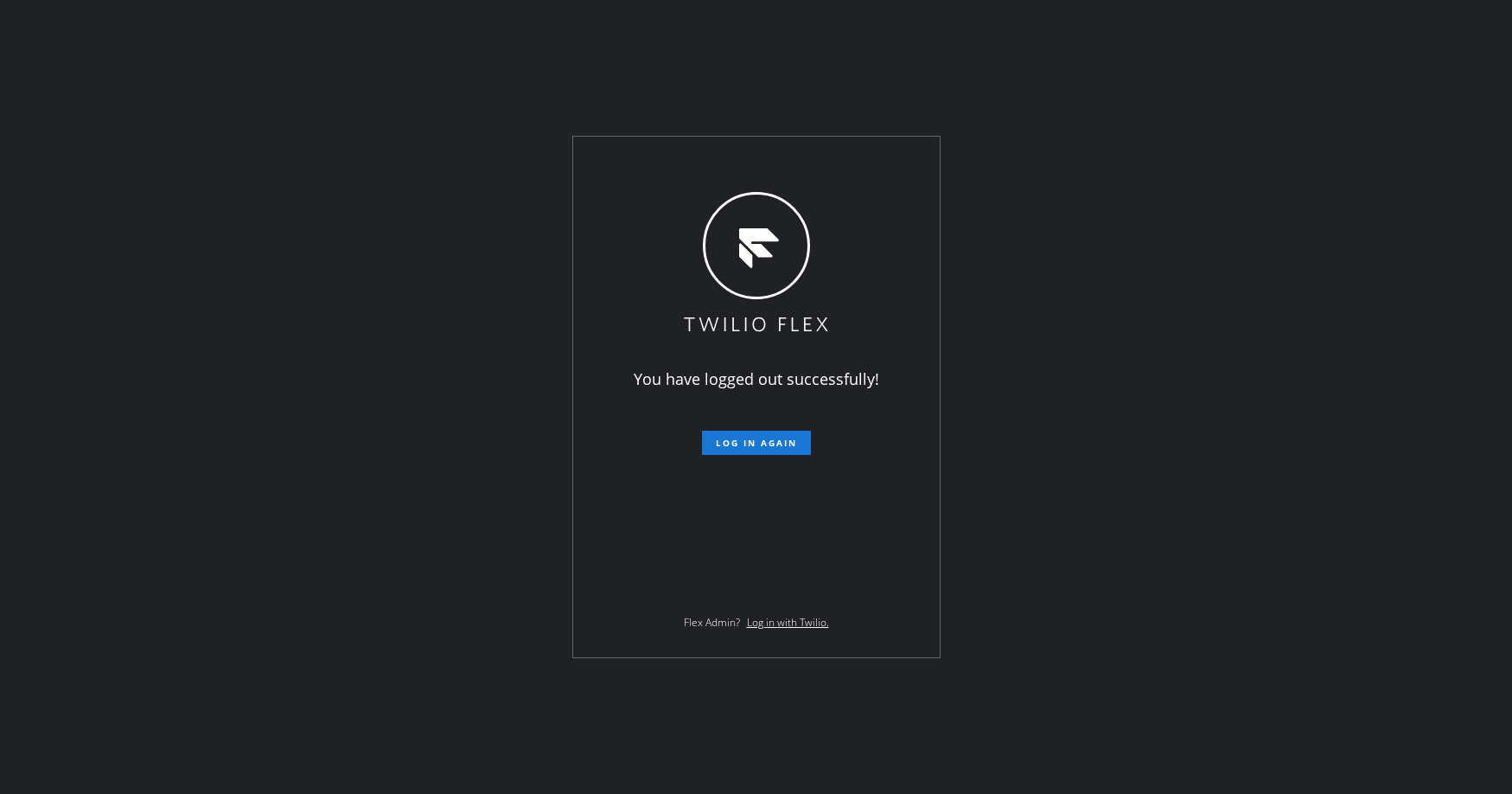
click at [131, 195] on div "You have logged out successfully! Log in again Flex Admin? Log in with Twilio." at bounding box center [756, 397] width 1512 height 794
